Goal: Transaction & Acquisition: Purchase product/service

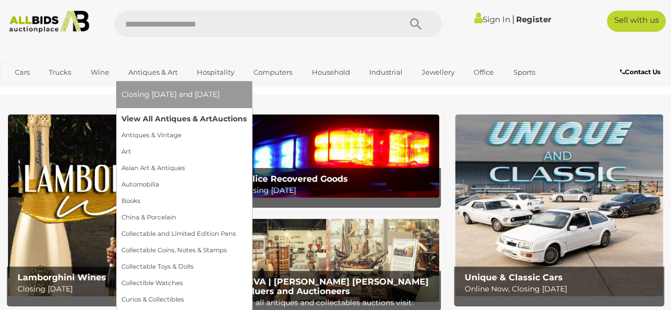
click at [146, 120] on link "View All Antiques & Art Auctions" at bounding box center [184, 119] width 125 height 16
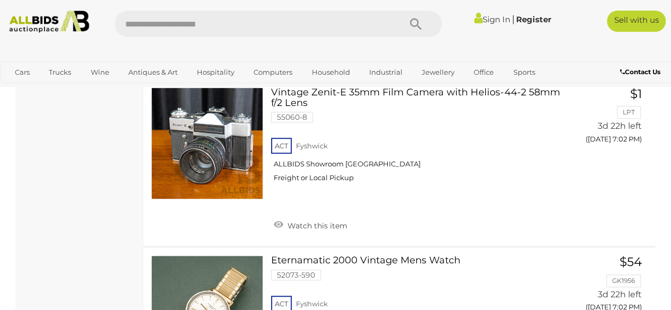
scroll to position [8322, 0]
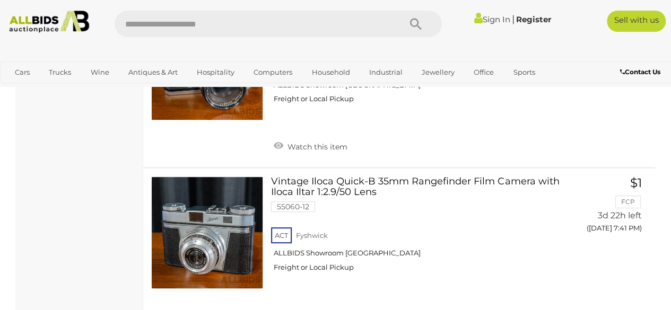
scroll to position [8240, 0]
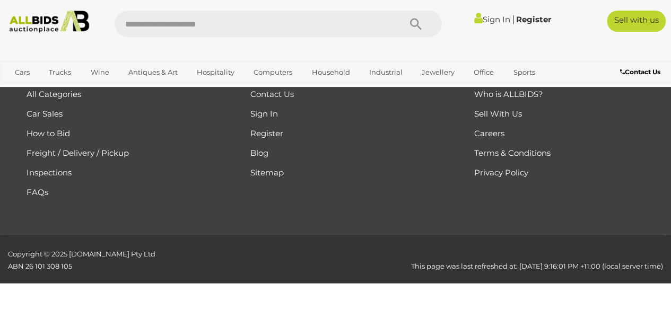
scroll to position [237, 0]
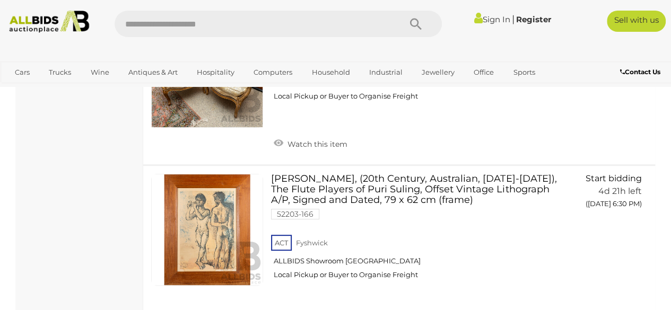
scroll to position [8177, 0]
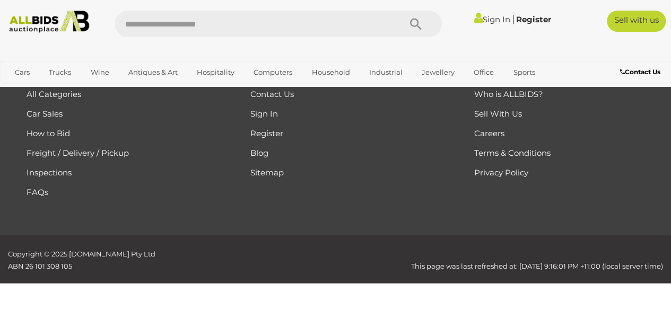
scroll to position [237, 0]
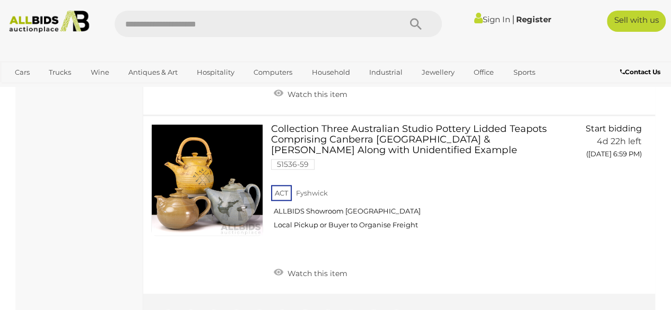
scroll to position [8623, 0]
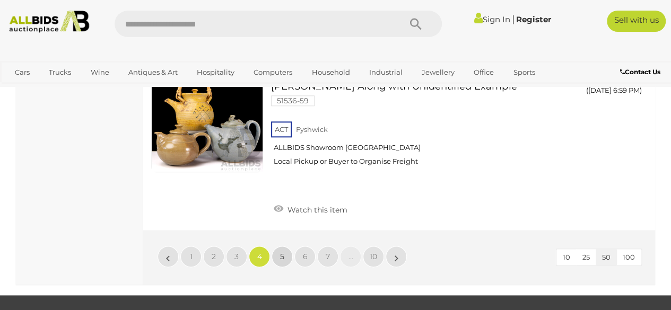
click at [279, 246] on link "5" at bounding box center [282, 256] width 21 height 21
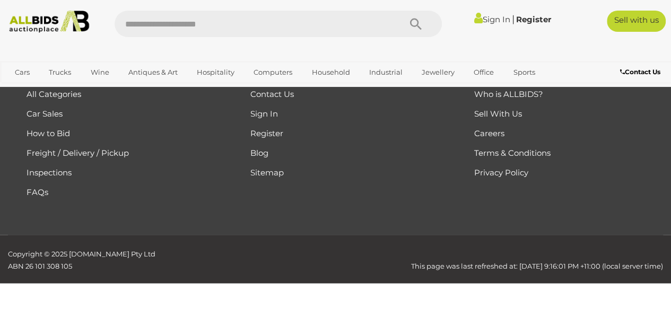
scroll to position [237, 0]
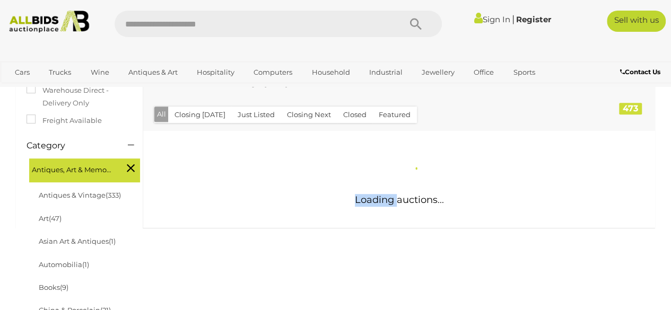
click at [279, 150] on div "Loading auctions..." at bounding box center [399, 179] width 528 height 97
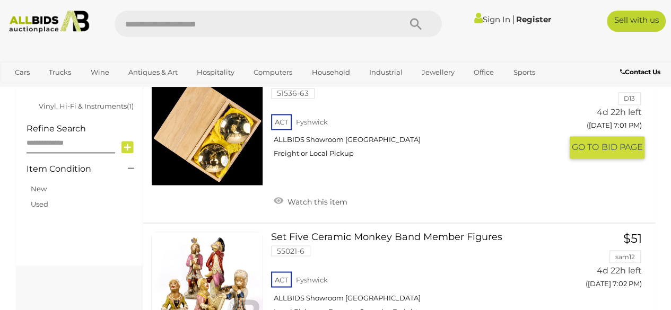
scroll to position [810, 0]
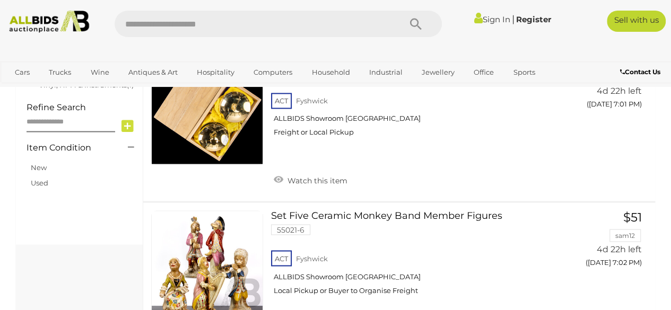
click at [97, 214] on div at bounding box center [80, 223] width 106 height 42
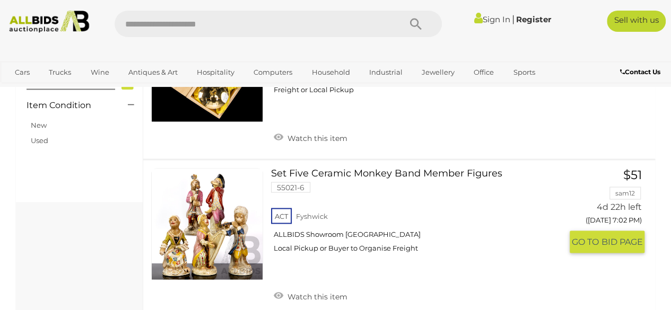
click at [215, 208] on link at bounding box center [207, 224] width 112 height 112
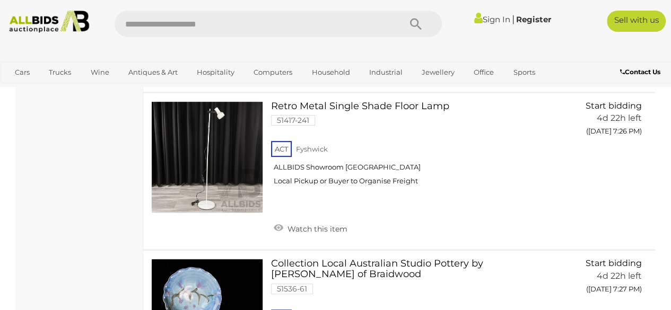
scroll to position [8446, 0]
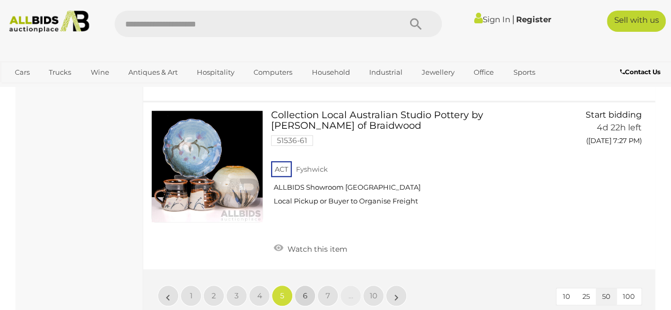
click at [299, 286] on link "6" at bounding box center [305, 296] width 21 height 21
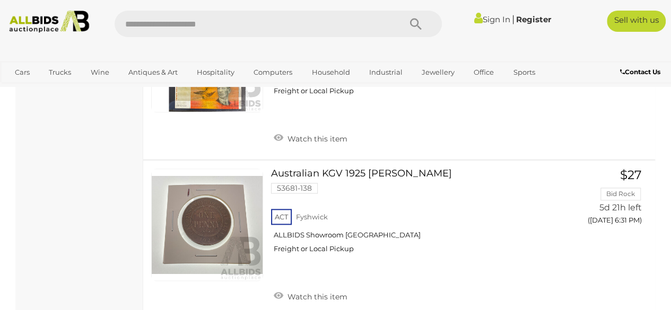
scroll to position [6648, 0]
